Goal: Browse casually

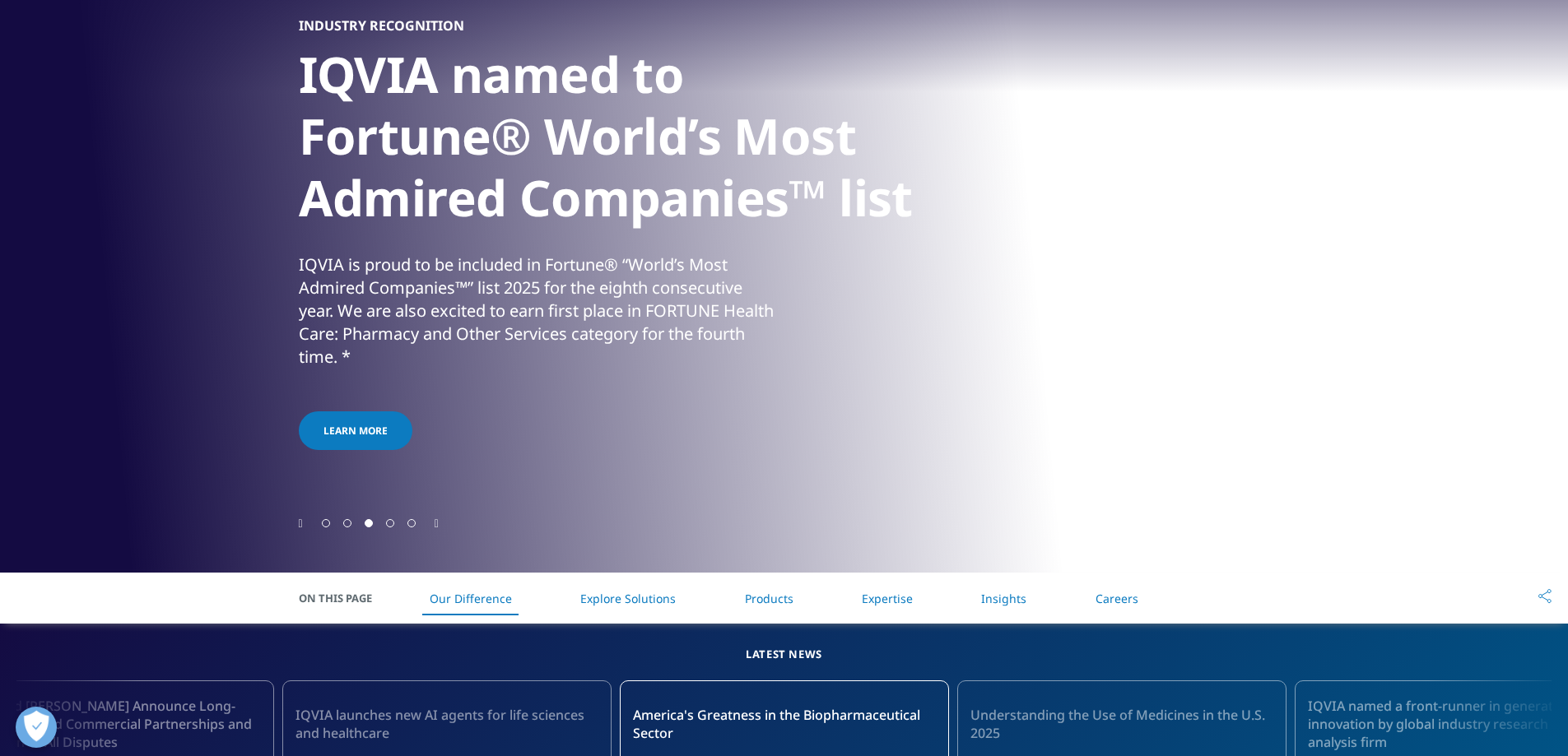
scroll to position [247, 0]
